Goal: Task Accomplishment & Management: Use online tool/utility

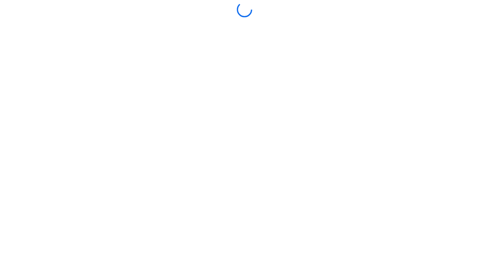
click at [269, 205] on div at bounding box center [244, 129] width 485 height 255
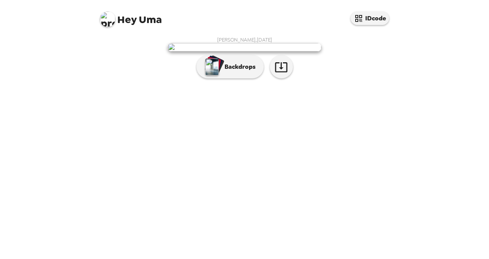
scroll to position [18, 0]
click at [240, 72] on p "Backdrops" at bounding box center [238, 66] width 35 height 9
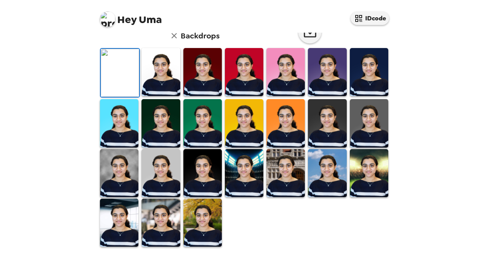
scroll to position [60, 0]
click at [240, 96] on img at bounding box center [244, 72] width 38 height 48
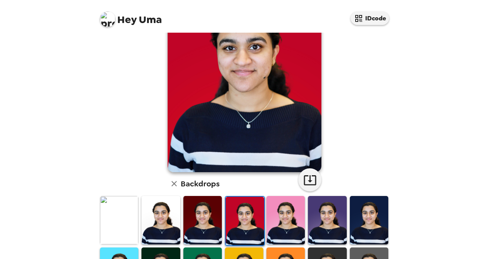
scroll to position [64, 0]
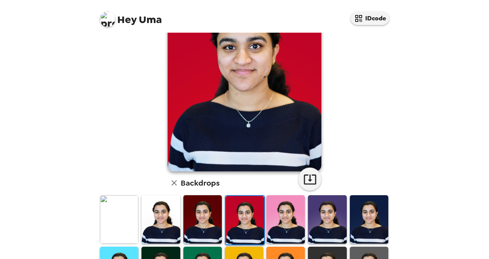
click at [277, 213] on img at bounding box center [286, 219] width 38 height 48
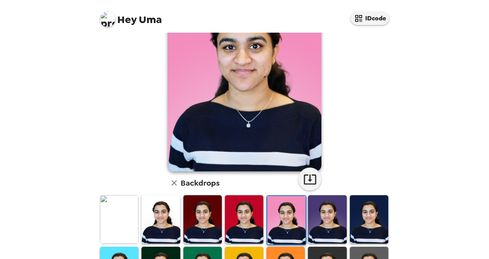
click at [116, 210] on img at bounding box center [119, 219] width 38 height 48
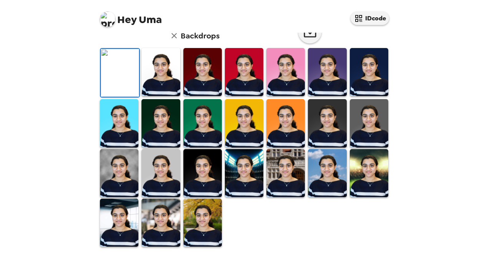
scroll to position [0, 0]
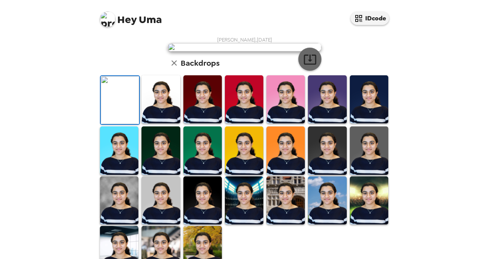
click at [312, 66] on icon "button" at bounding box center [309, 59] width 13 height 13
click at [308, 66] on icon "button" at bounding box center [309, 59] width 13 height 13
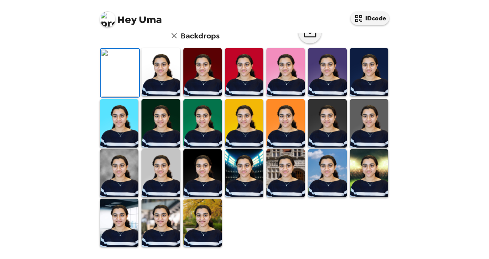
click at [165, 230] on img at bounding box center [161, 223] width 38 height 48
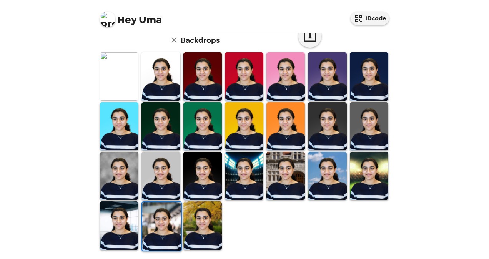
click at [192, 215] on img at bounding box center [202, 226] width 38 height 48
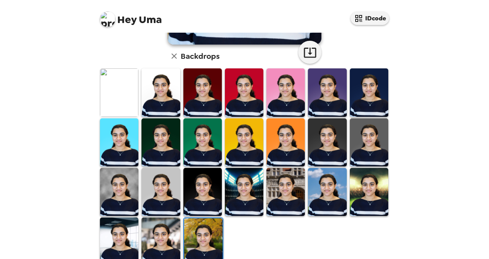
scroll to position [172, 0]
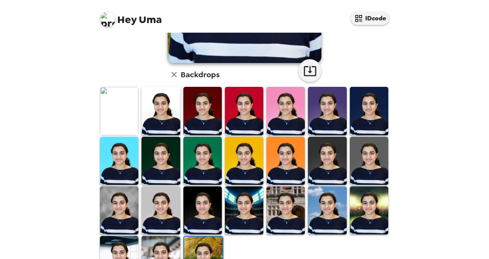
click at [113, 106] on img at bounding box center [119, 111] width 38 height 48
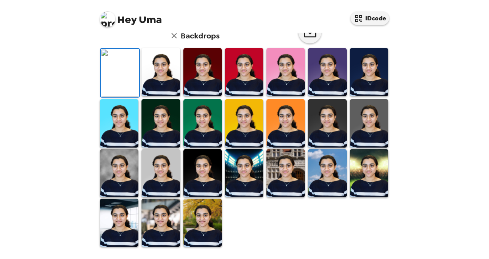
scroll to position [80, 0]
click at [306, 39] on icon "button" at bounding box center [309, 31] width 13 height 13
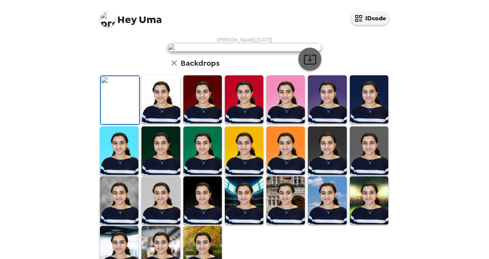
click at [311, 66] on icon "button" at bounding box center [309, 59] width 13 height 13
click at [247, 39] on span "Uma Subramanian , 09-08-2025" at bounding box center [244, 40] width 55 height 7
click at [305, 66] on icon "button" at bounding box center [309, 59] width 13 height 13
drag, startPoint x: 305, startPoint y: 242, endPoint x: 268, endPoint y: 166, distance: 84.3
click at [268, 52] on img at bounding box center [245, 47] width 154 height 8
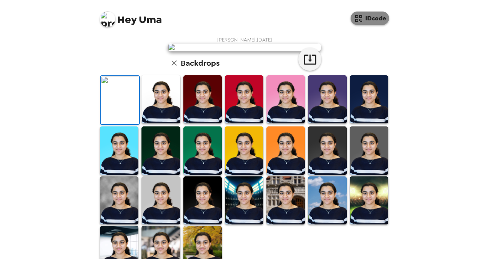
click at [372, 14] on button "IDcode" at bounding box center [370, 18] width 38 height 13
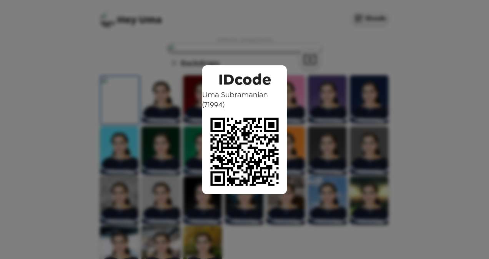
click at [298, 100] on div "IDcode Uma Subramanian ( 71994 )" at bounding box center [244, 129] width 489 height 259
